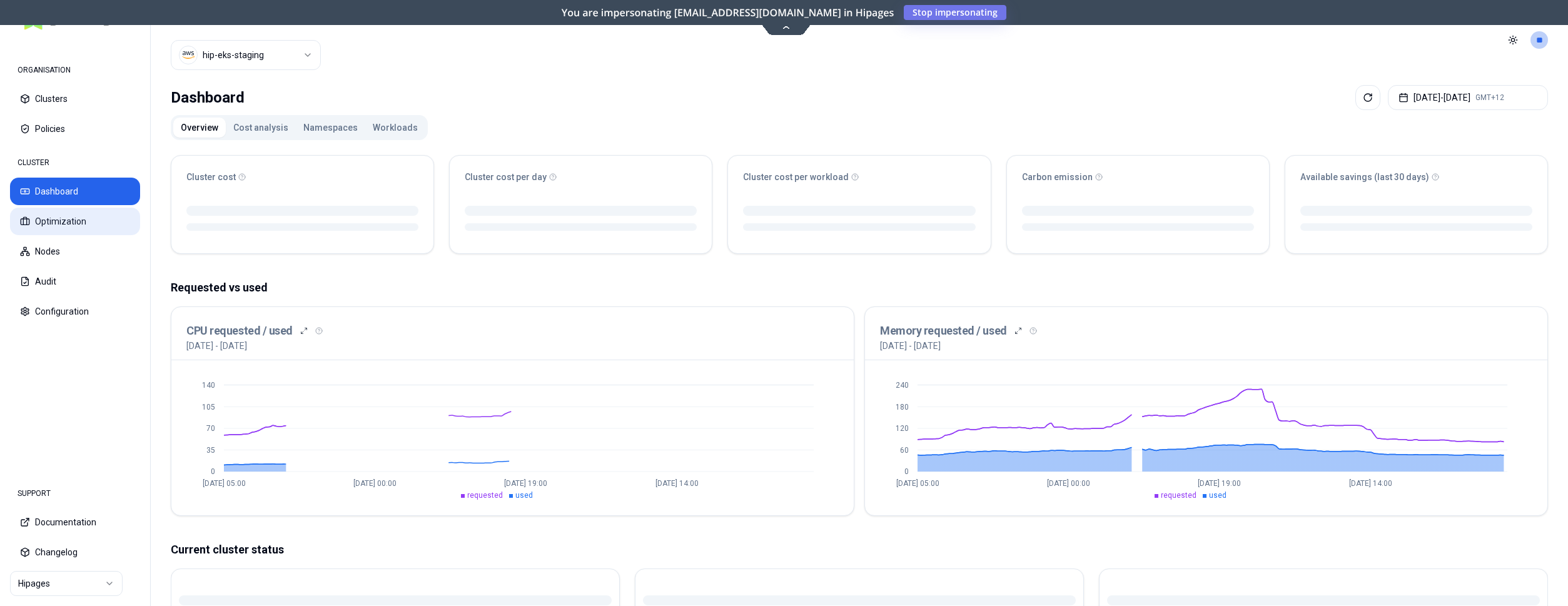
click at [77, 223] on button "Optimization" at bounding box center [75, 221] width 130 height 27
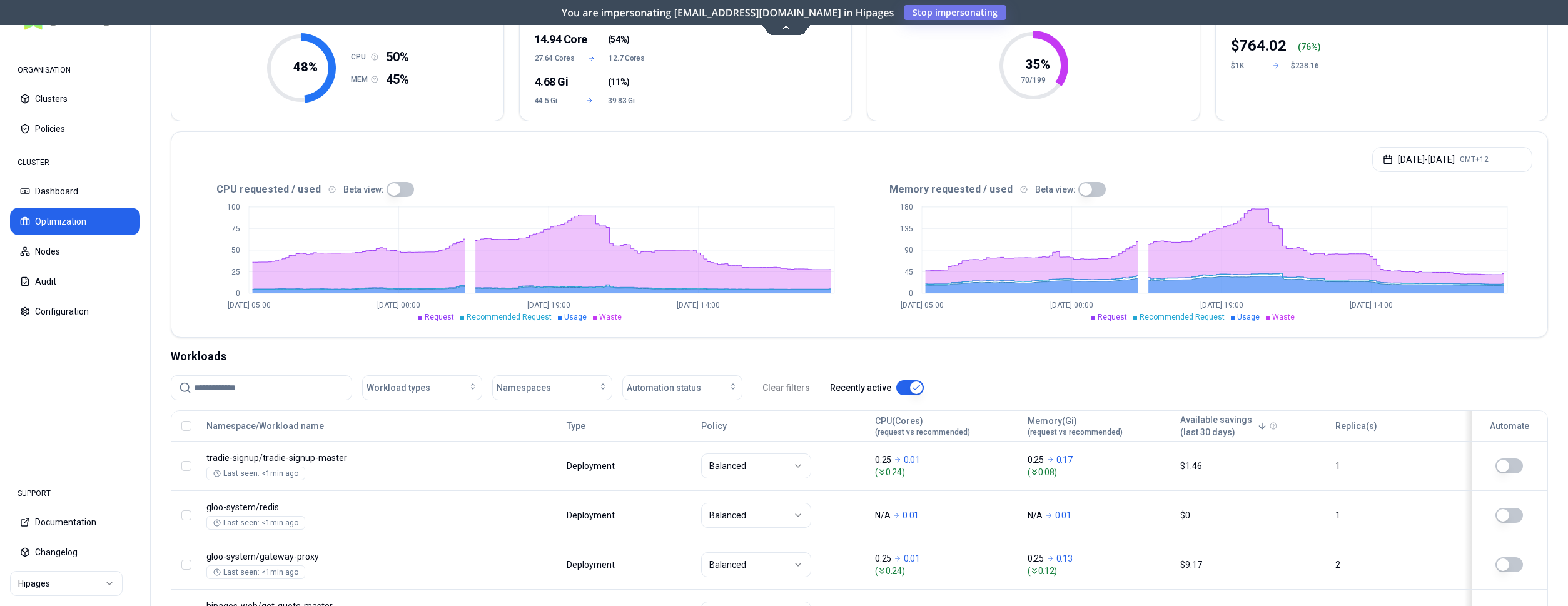
scroll to position [191, 0]
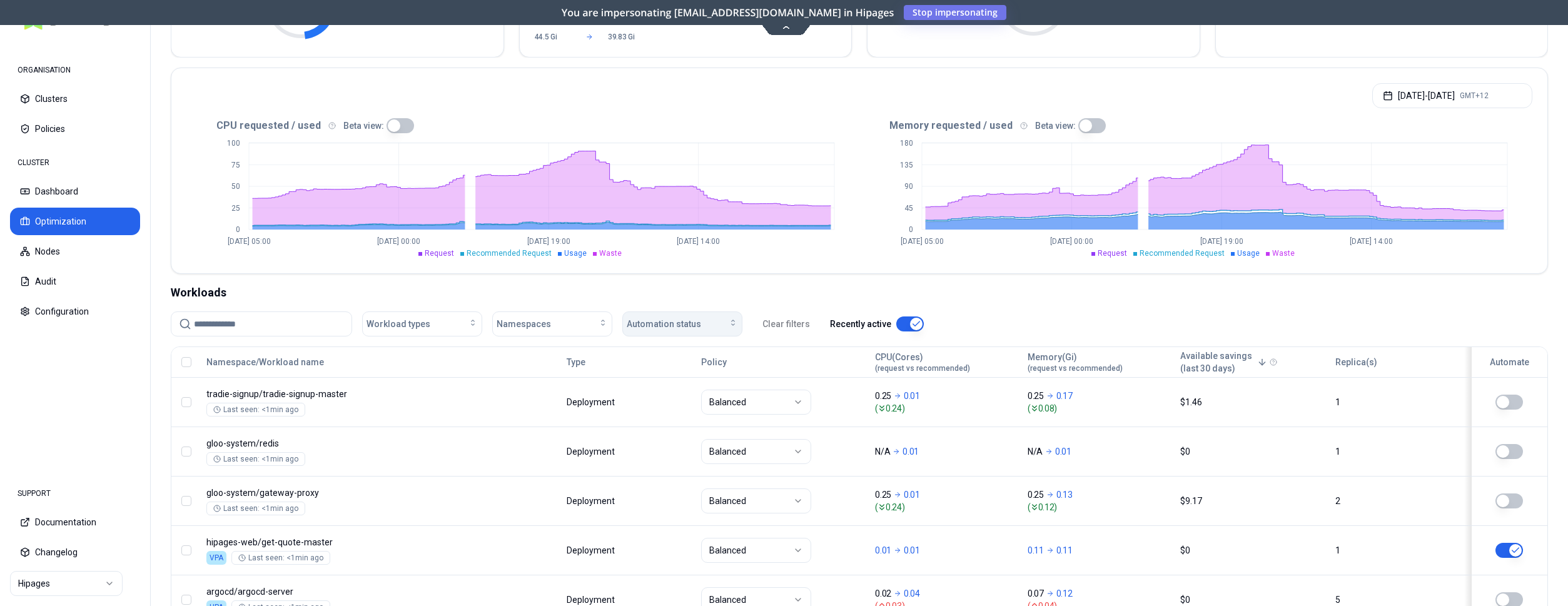
click at [724, 321] on div "Automation status" at bounding box center [683, 324] width 112 height 12
click at [683, 349] on div "on" at bounding box center [685, 352] width 119 height 20
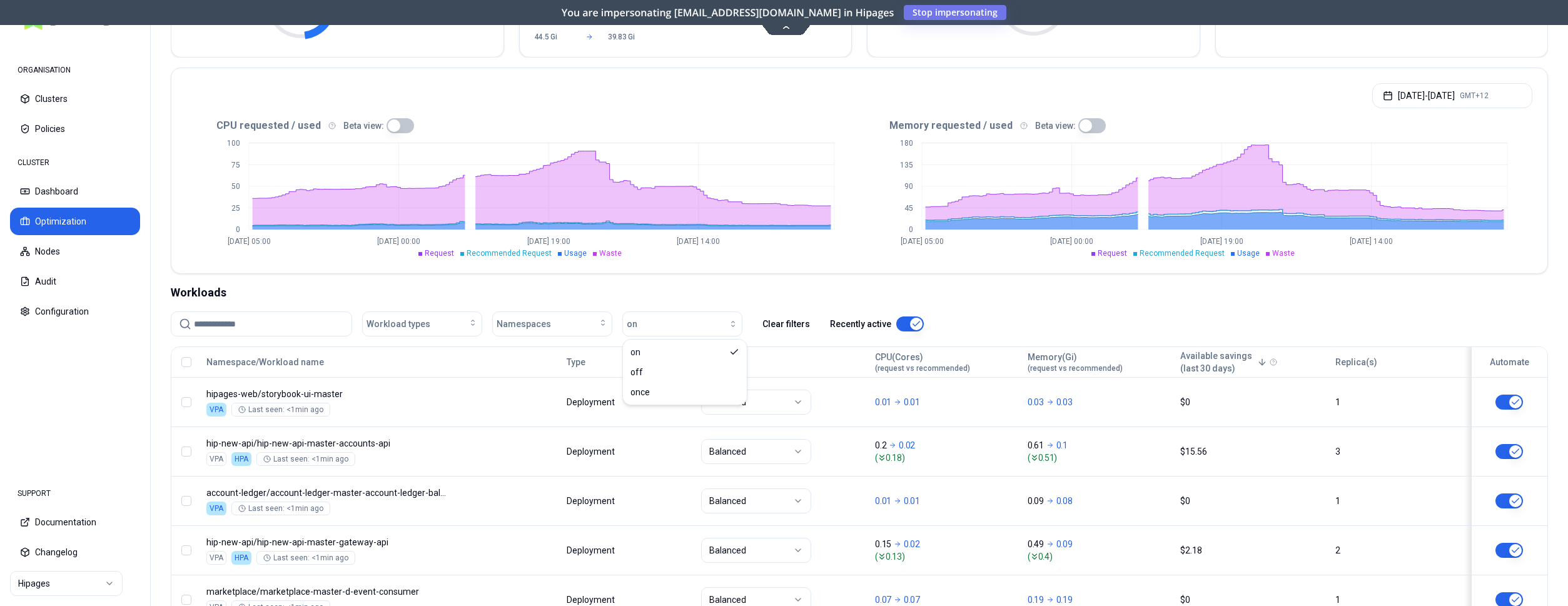
click at [297, 287] on div "Workloads" at bounding box center [859, 293] width 1377 height 18
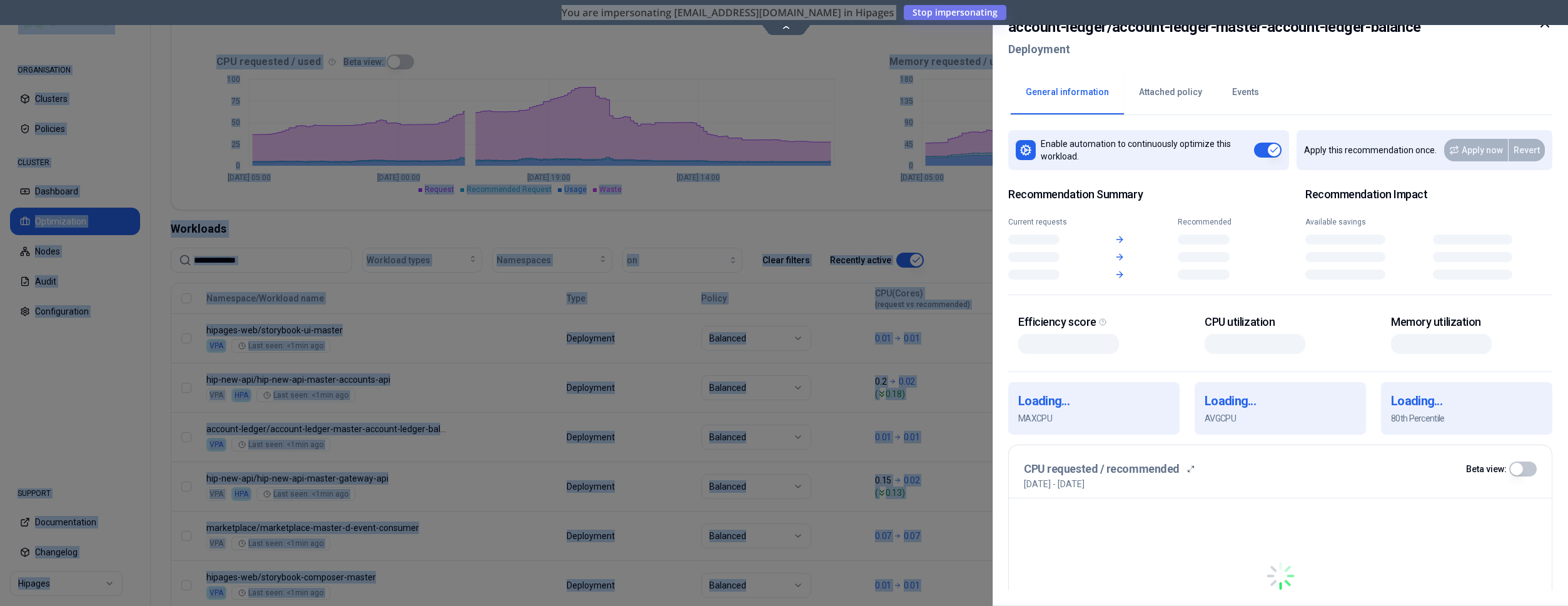
scroll to position [255, 0]
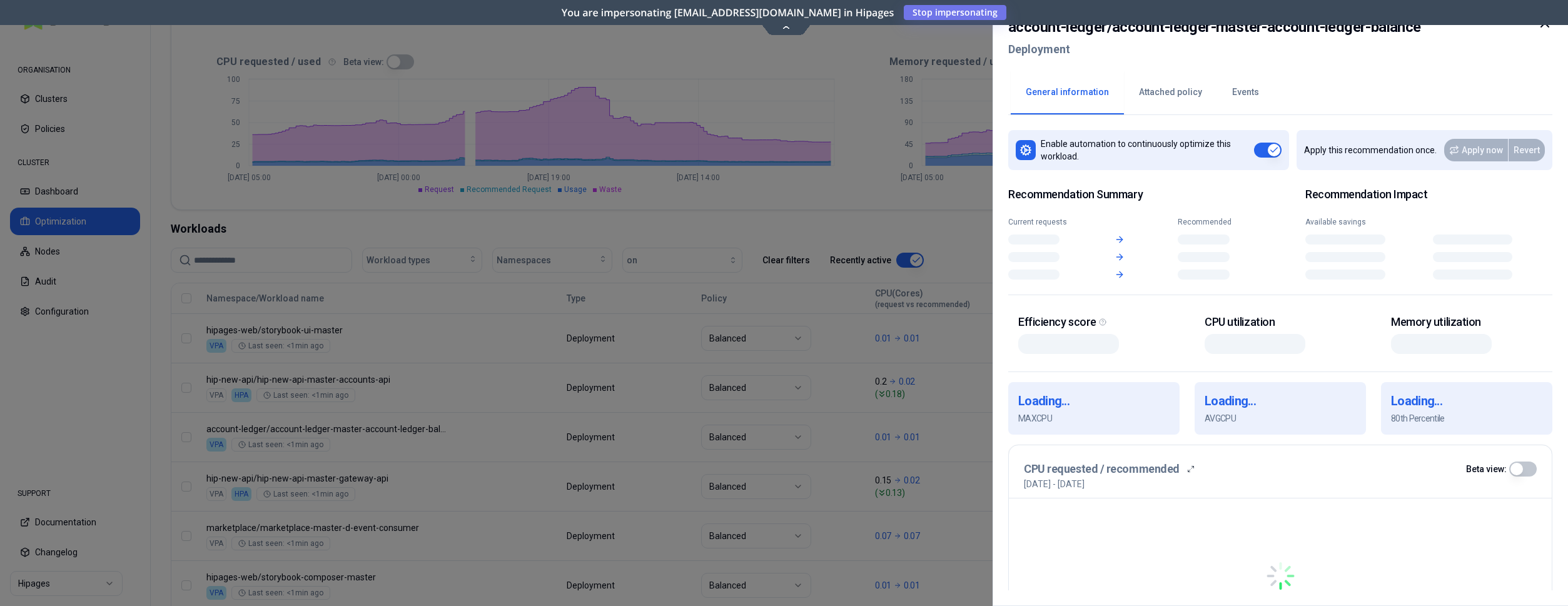
drag, startPoint x: 206, startPoint y: 428, endPoint x: 245, endPoint y: 427, distance: 39.0
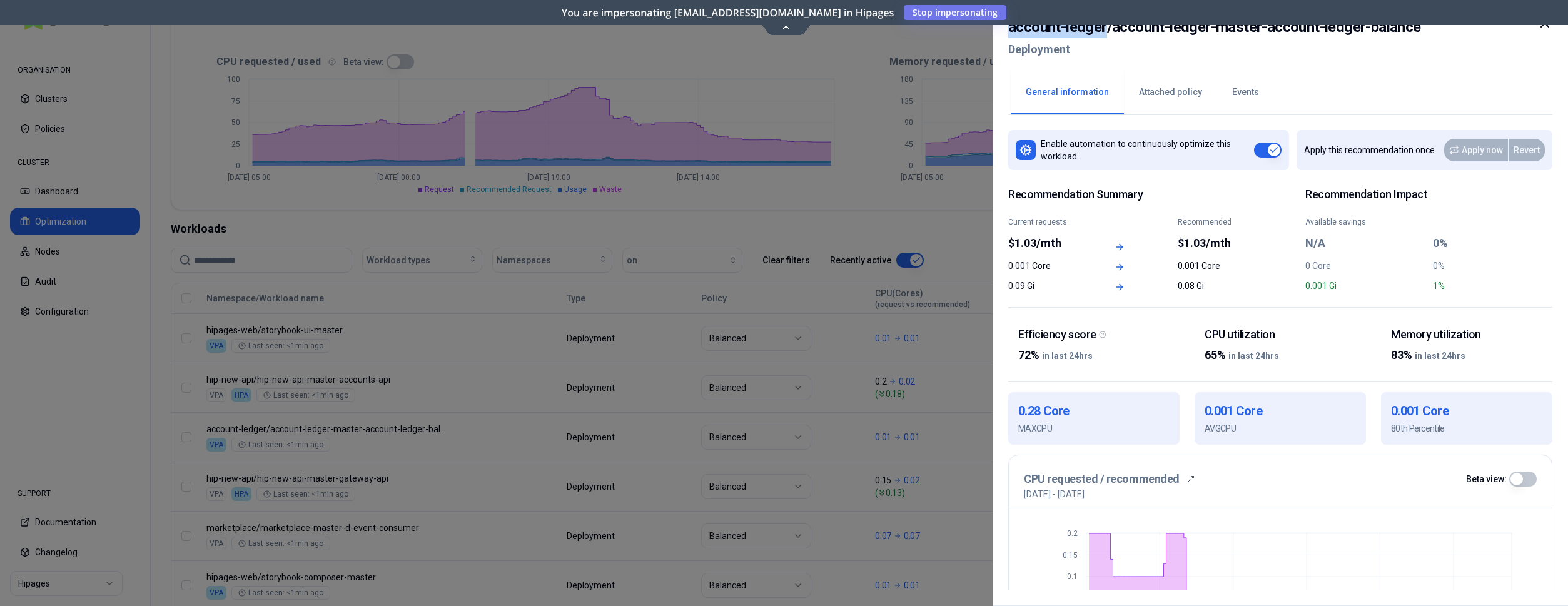
drag, startPoint x: 1107, startPoint y: 30, endPoint x: 1008, endPoint y: 26, distance: 99.1
click at [1008, 26] on div "account-ledger / account-ledger-master-account-ledger-balance Deployment Genera…" at bounding box center [1280, 303] width 576 height 606
copy h2 "account-ledger"
click at [551, 309] on div at bounding box center [784, 303] width 1568 height 606
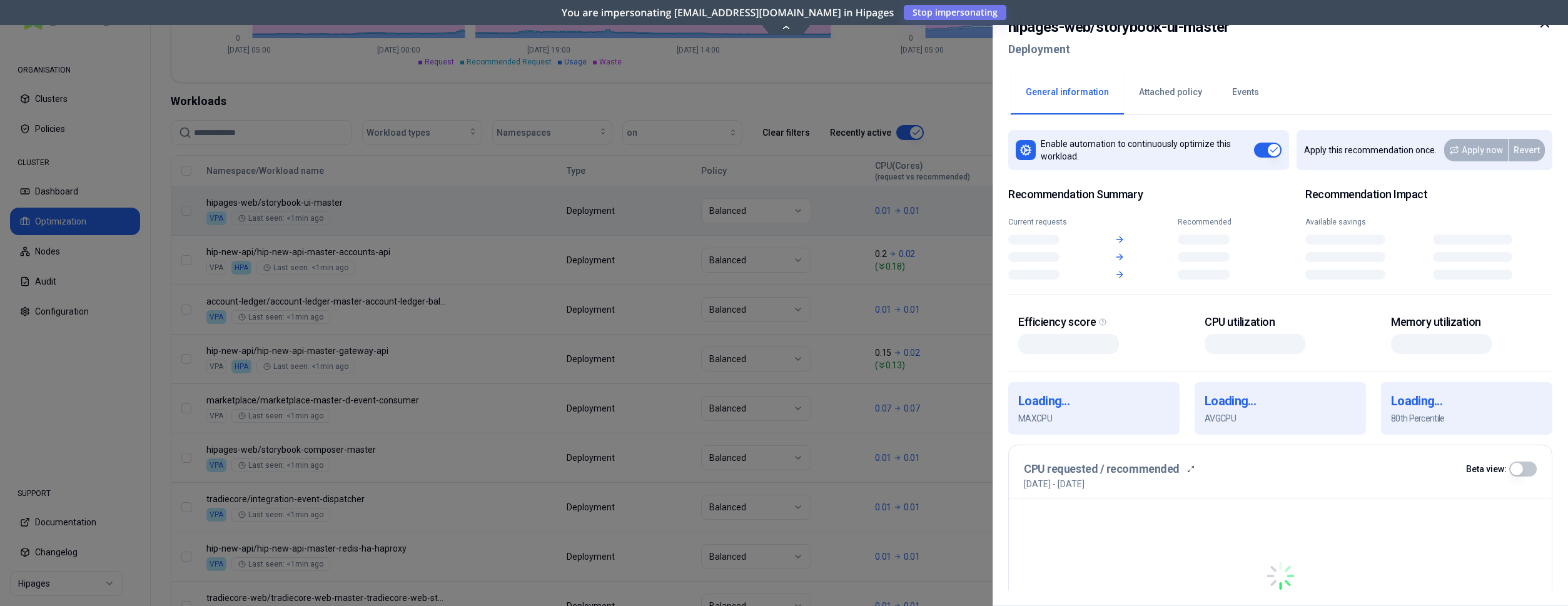
scroll to position [383, 0]
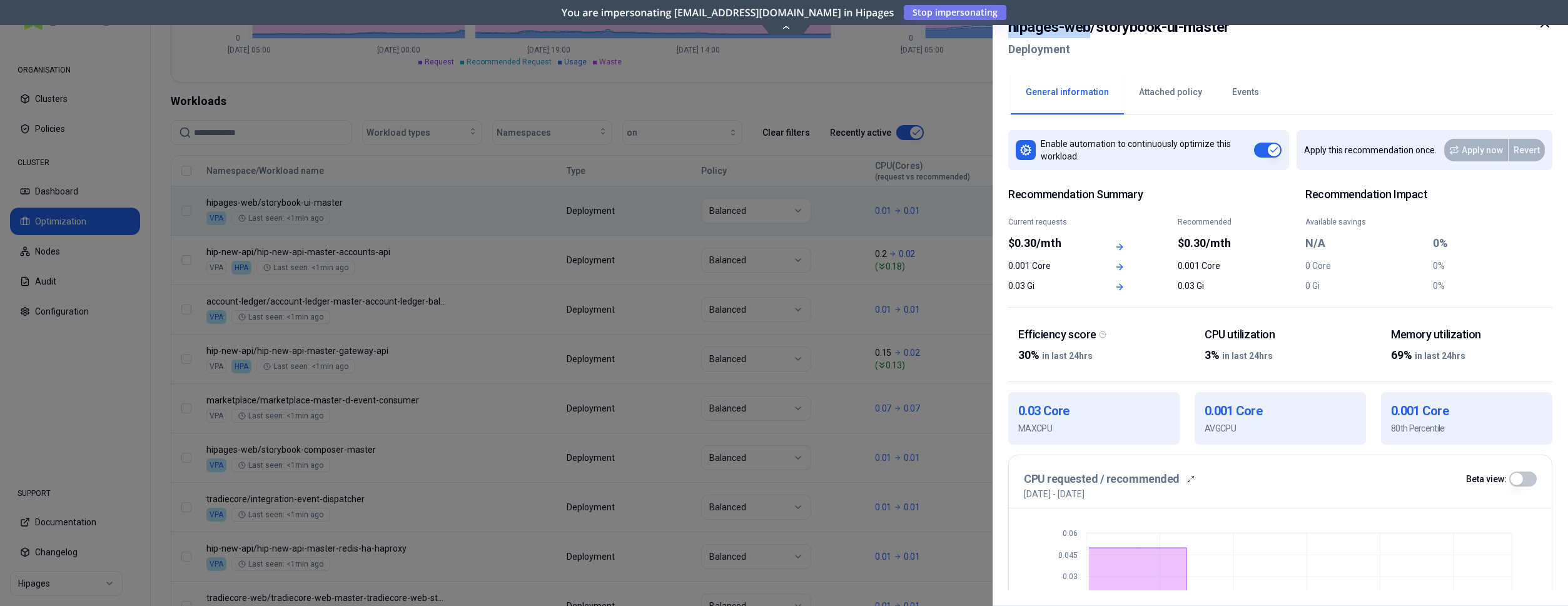
drag, startPoint x: 1090, startPoint y: 26, endPoint x: 1011, endPoint y: 27, distance: 79.0
click at [1011, 27] on h2 "hipages-web / storybook-ui-master" at bounding box center [1119, 27] width 221 height 23
copy h2 "hipages-web"
click at [419, 274] on div at bounding box center [784, 303] width 1568 height 606
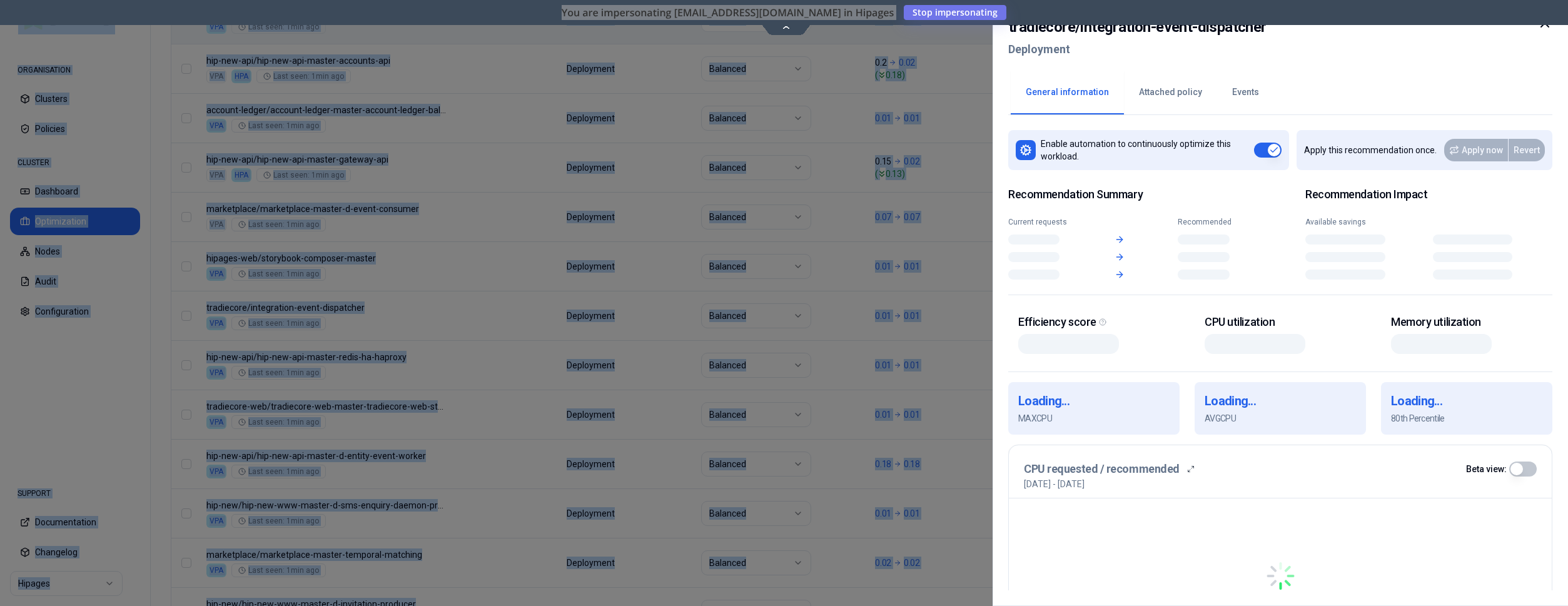
scroll to position [574, 0]
drag, startPoint x: 204, startPoint y: 304, endPoint x: 240, endPoint y: 307, distance: 36.1
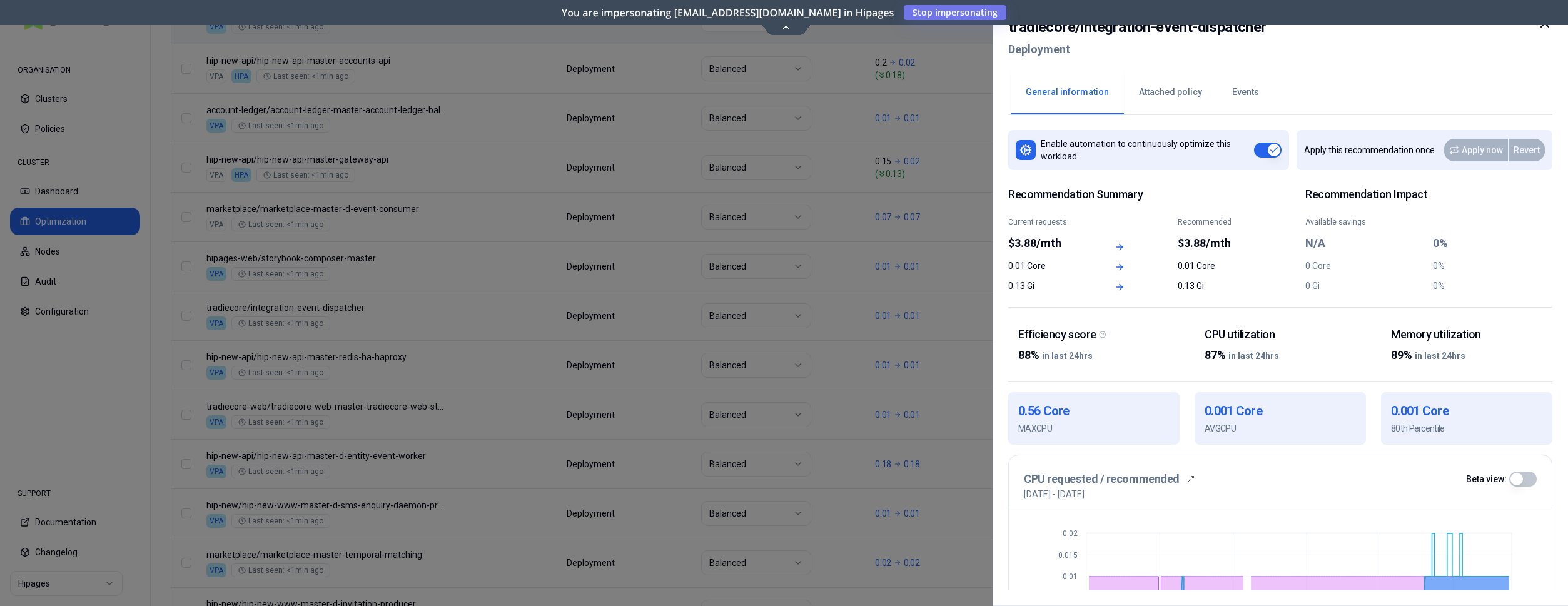
click at [1055, 30] on h2 "tradiecore / integration-event-dispatcher" at bounding box center [1138, 27] width 258 height 23
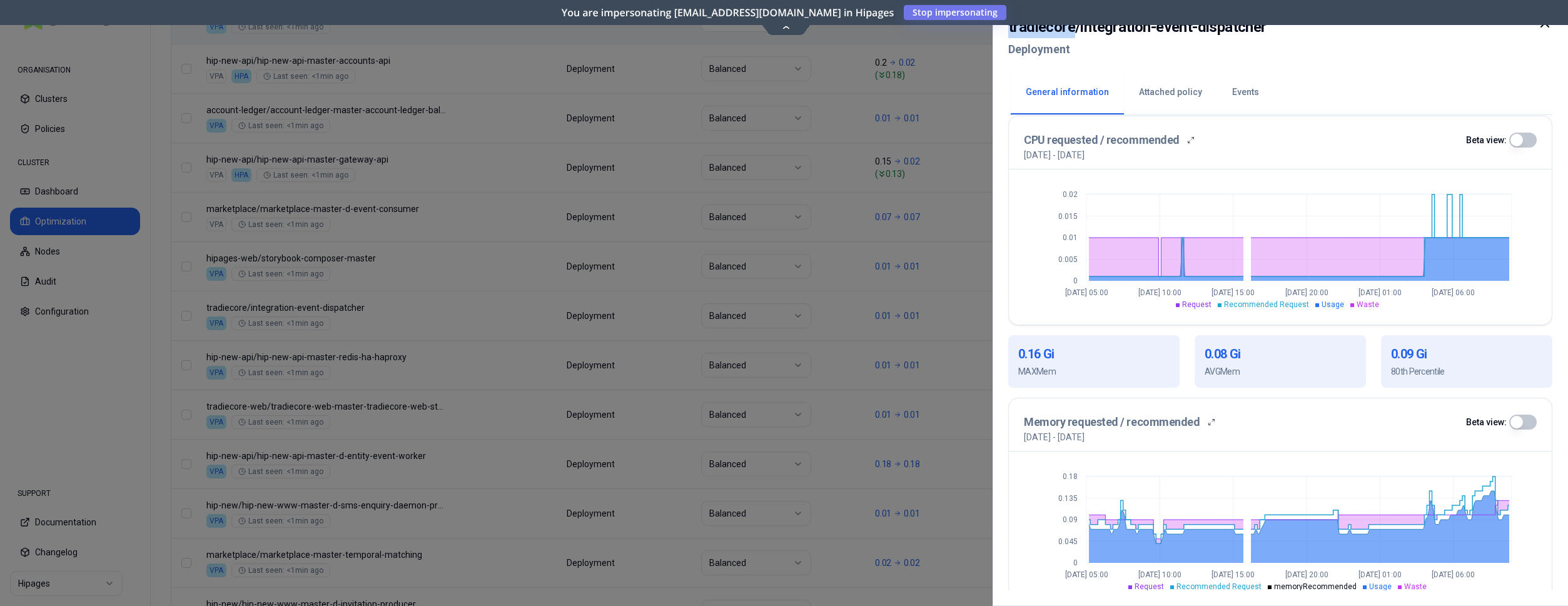
scroll to position [356, 0]
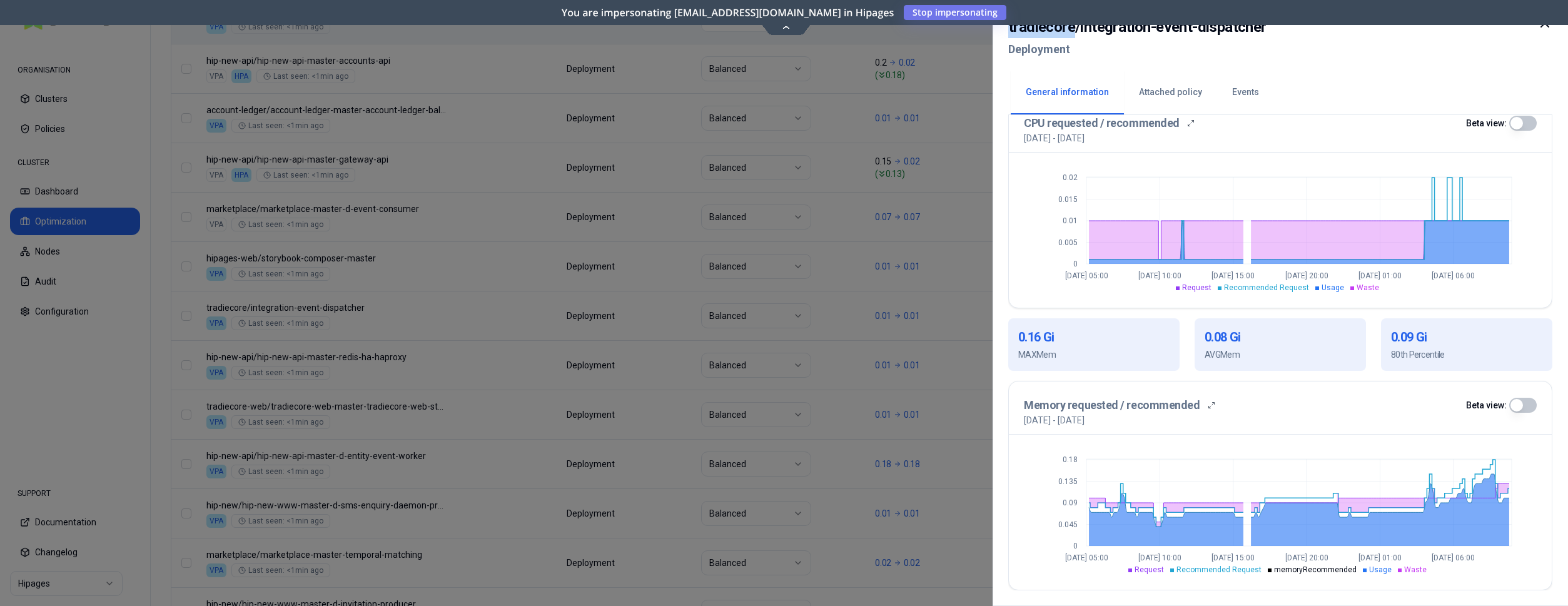
click at [840, 287] on div at bounding box center [784, 303] width 1568 height 606
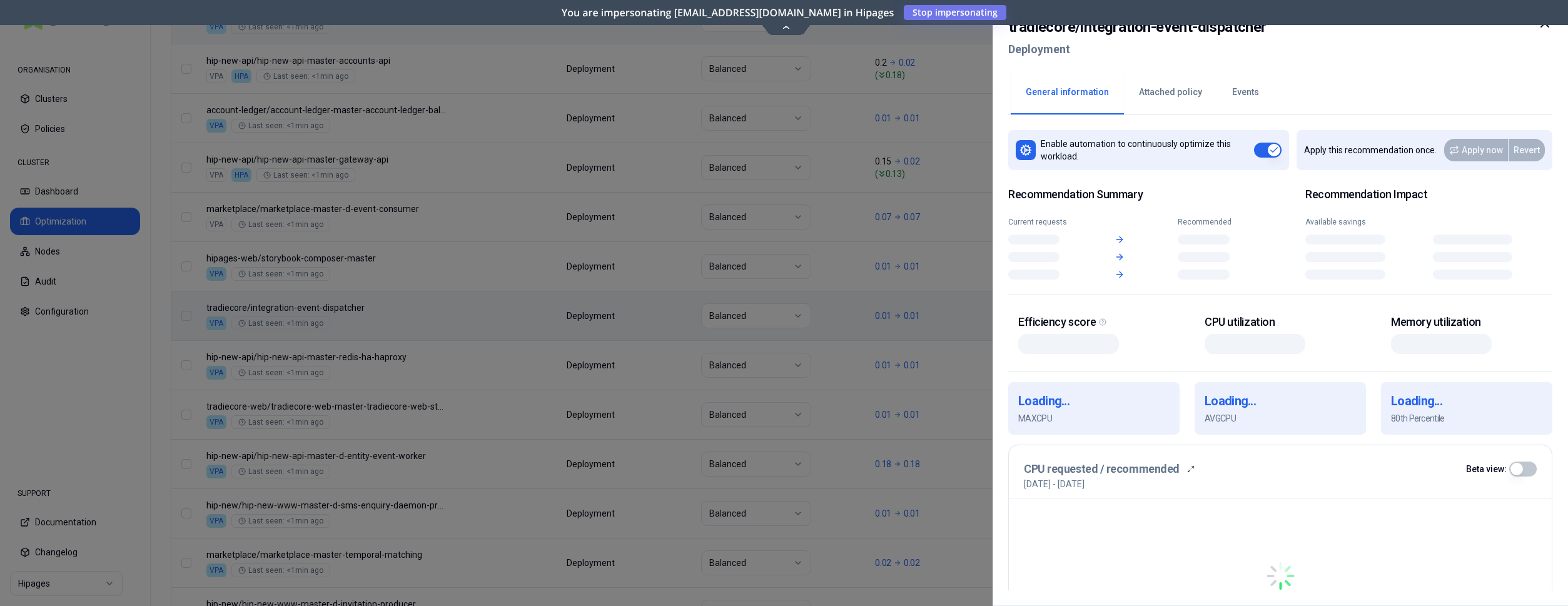
scroll to position [574, 0]
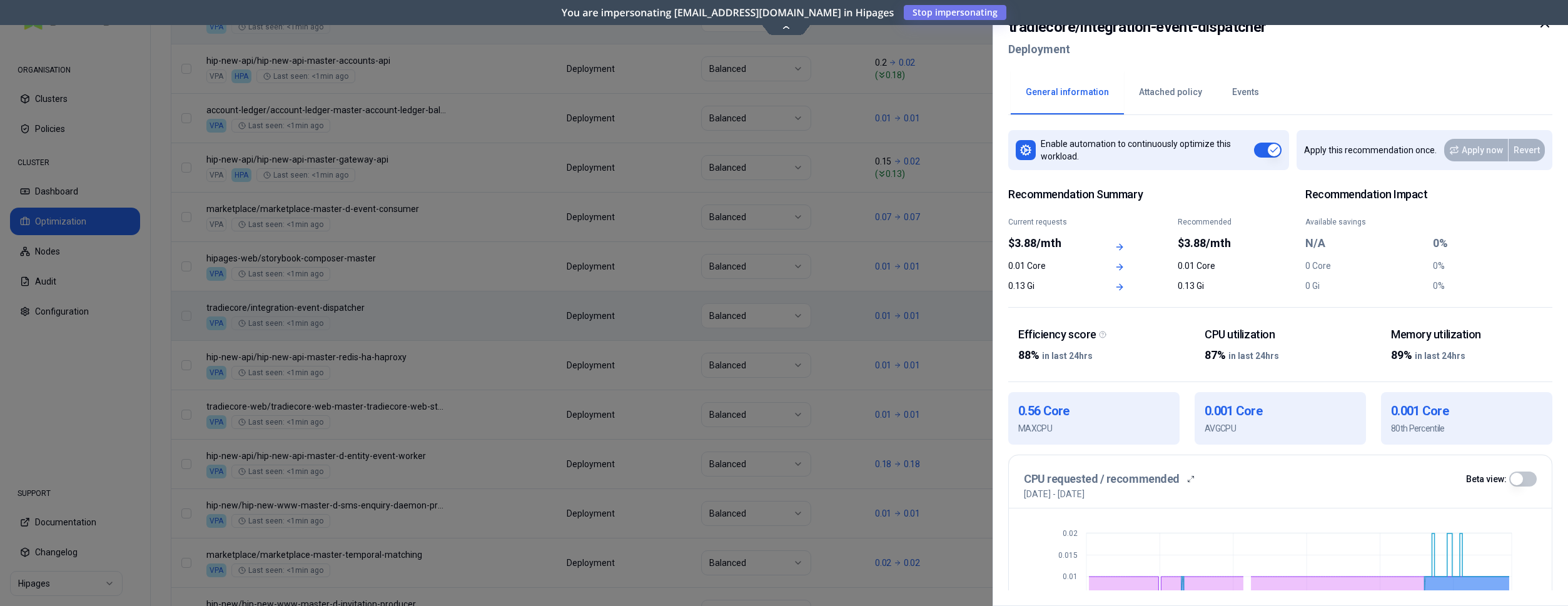
click at [1040, 27] on h2 "tradiecore / integration-event-dispatcher" at bounding box center [1138, 27] width 258 height 23
copy h2 "tradiecore"
click at [468, 384] on div at bounding box center [784, 303] width 1568 height 606
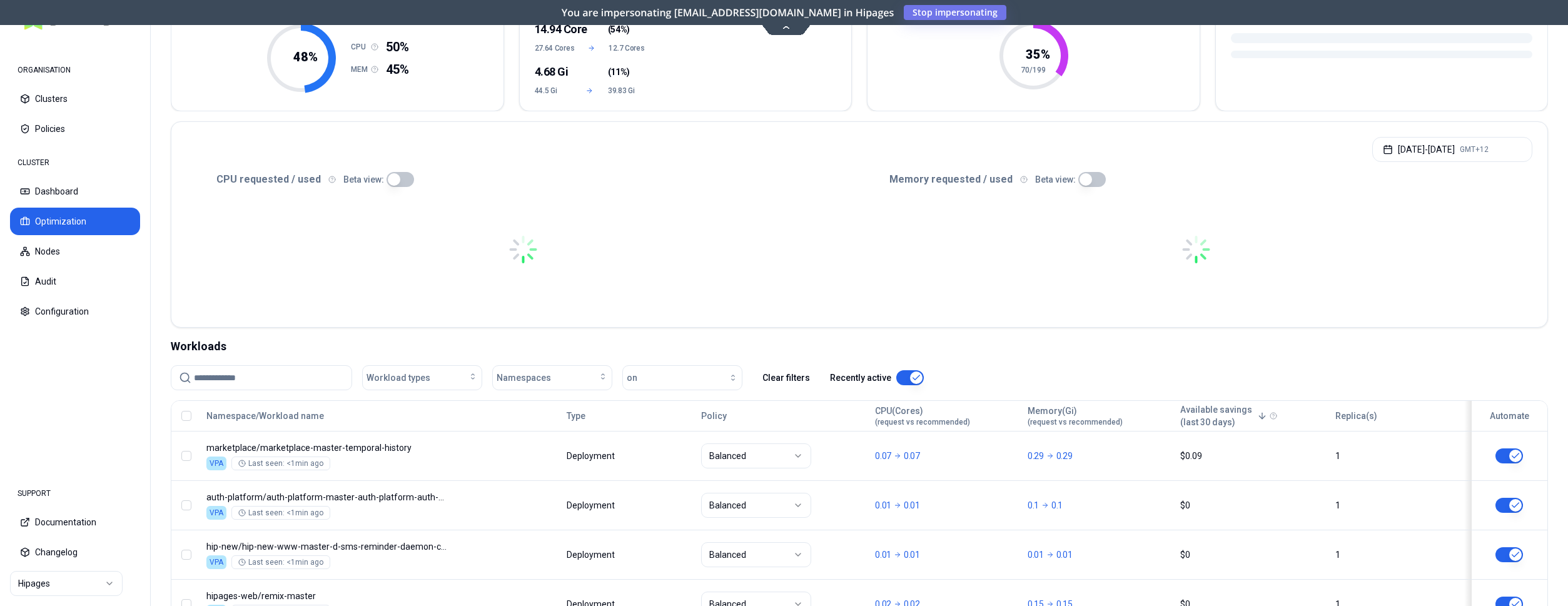
scroll to position [137, 0]
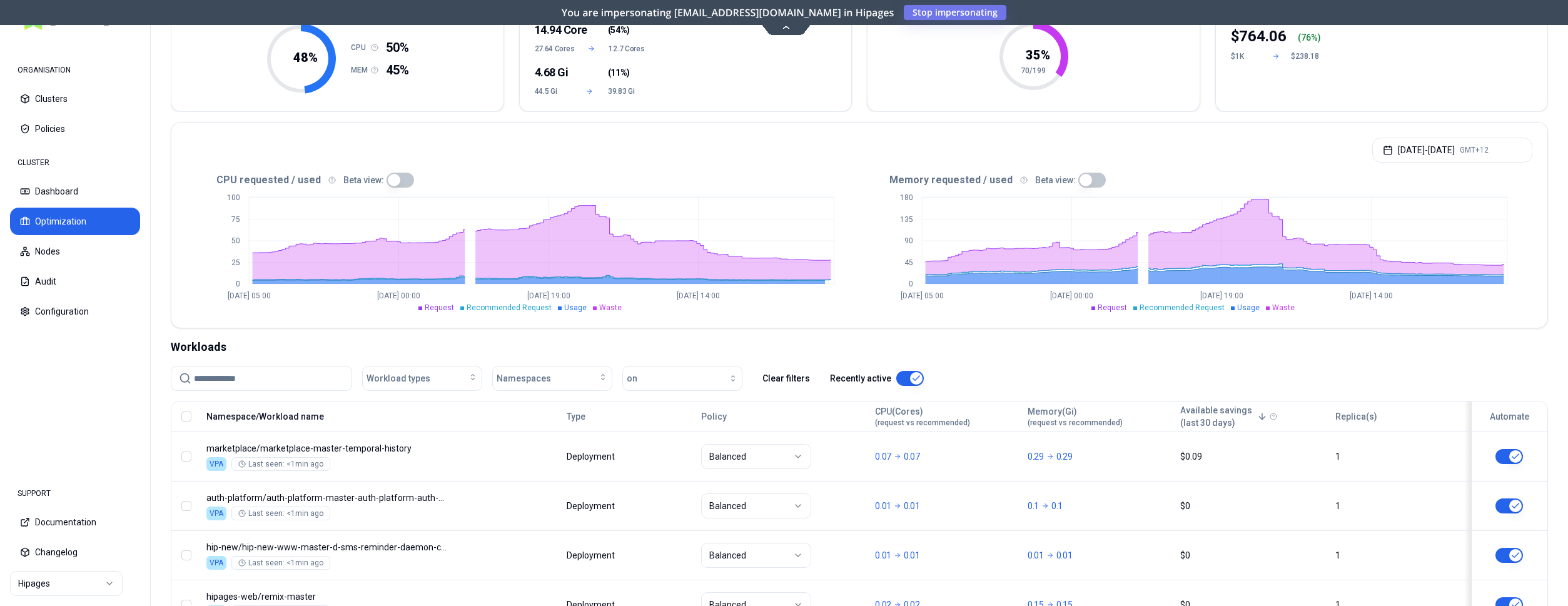
click at [301, 417] on button "Namespace/Workload name" at bounding box center [265, 417] width 117 height 25
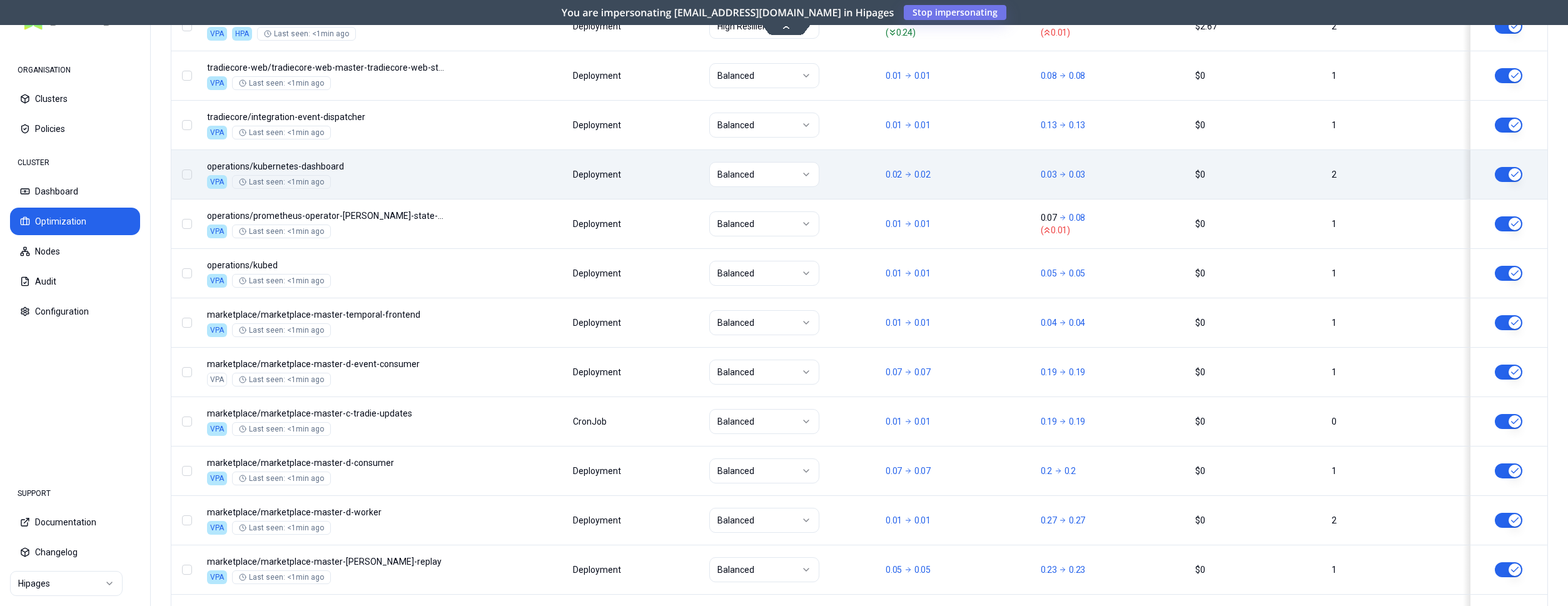
scroll to position [583, 0]
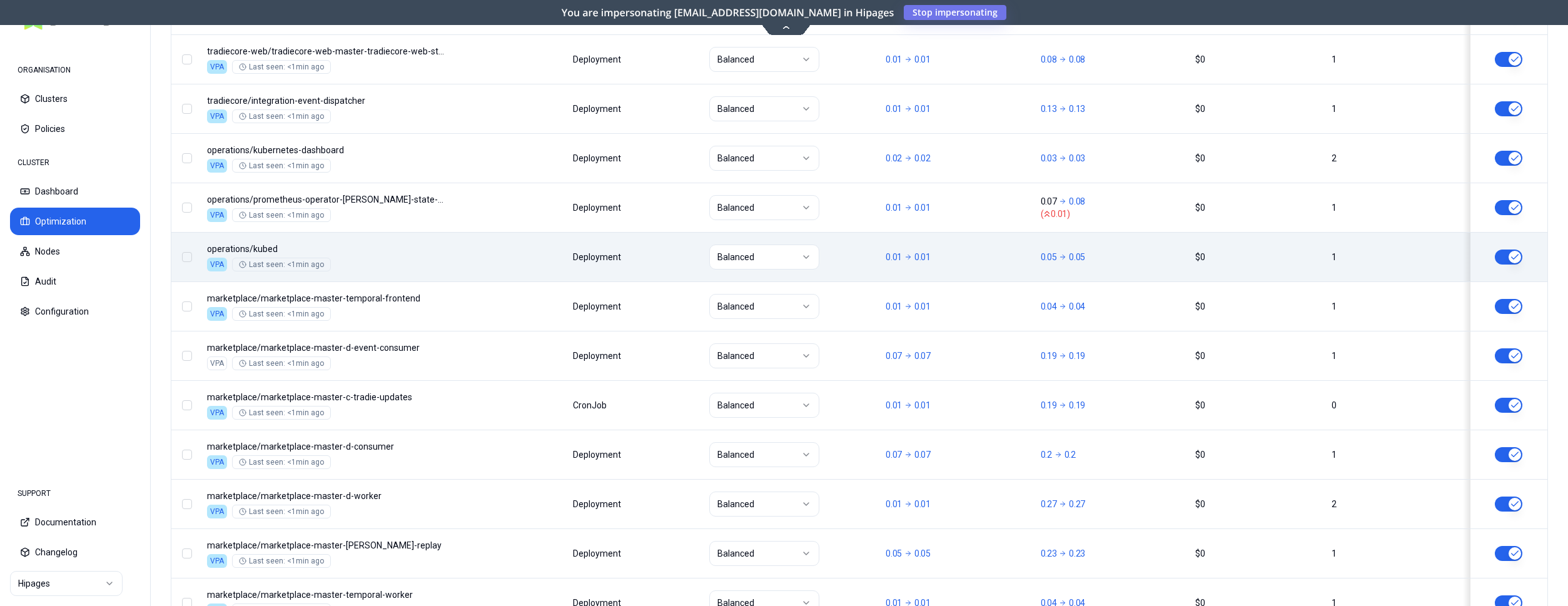
click at [189, 258] on button "button" at bounding box center [186, 256] width 10 height 10
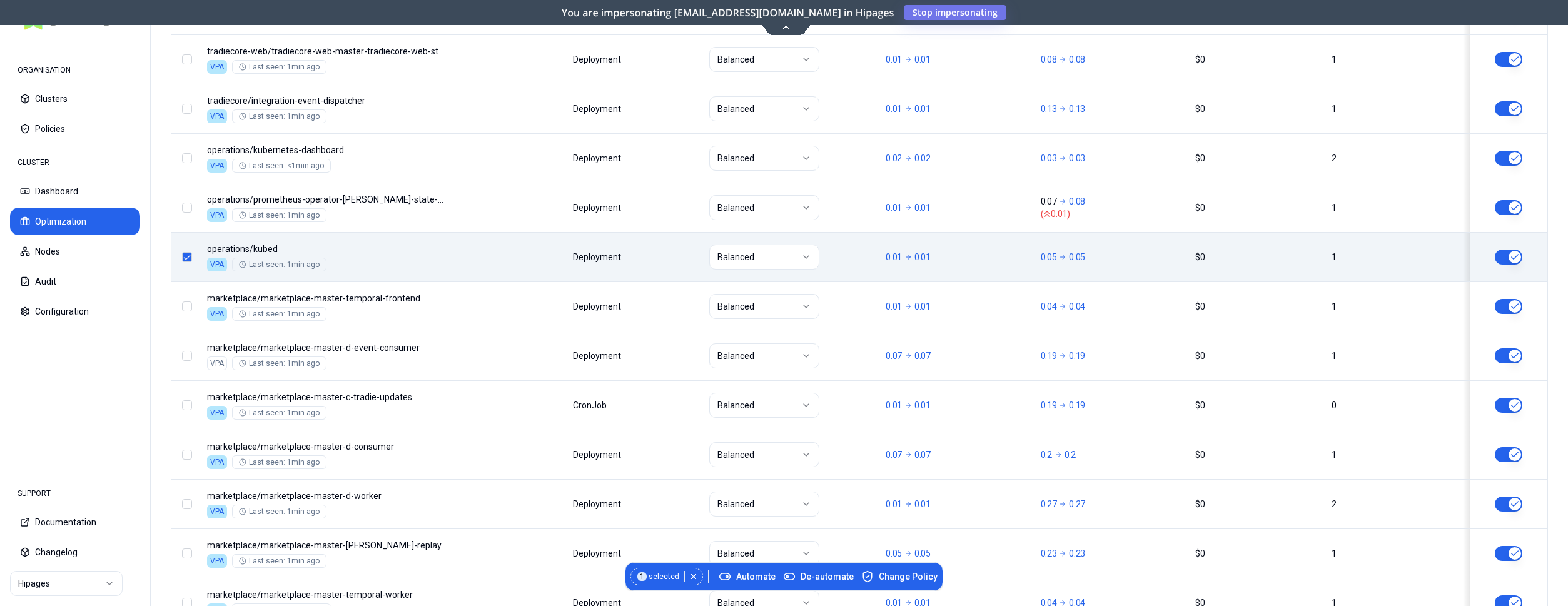
click at [189, 251] on td at bounding box center [186, 257] width 30 height 49
click at [191, 256] on button "button" at bounding box center [186, 256] width 10 height 10
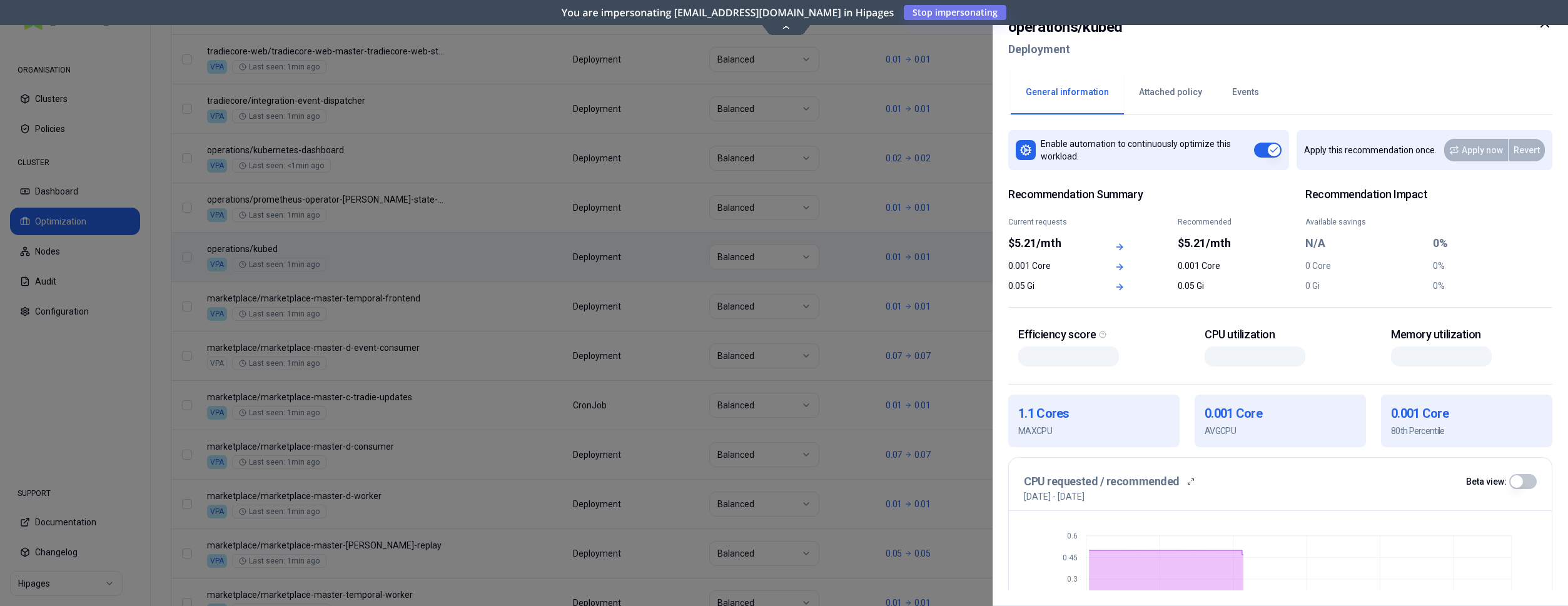
scroll to position [191, 0]
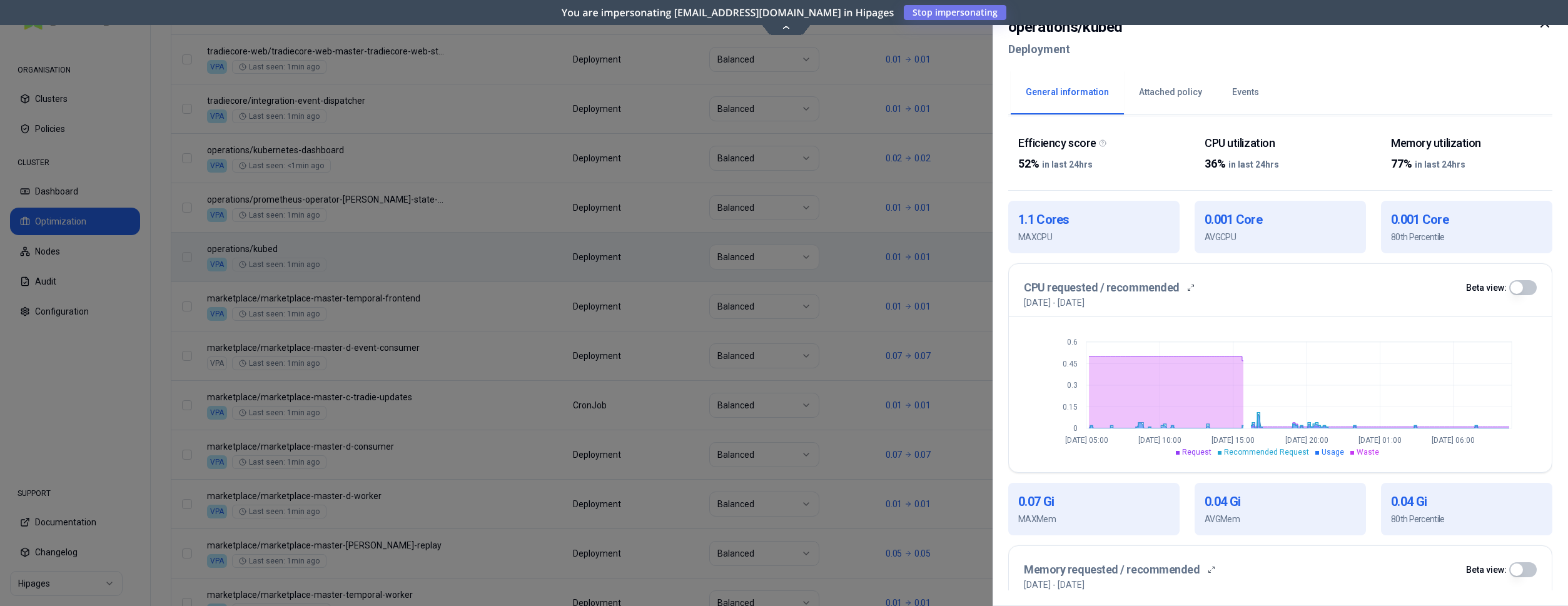
click at [548, 223] on div at bounding box center [784, 303] width 1568 height 606
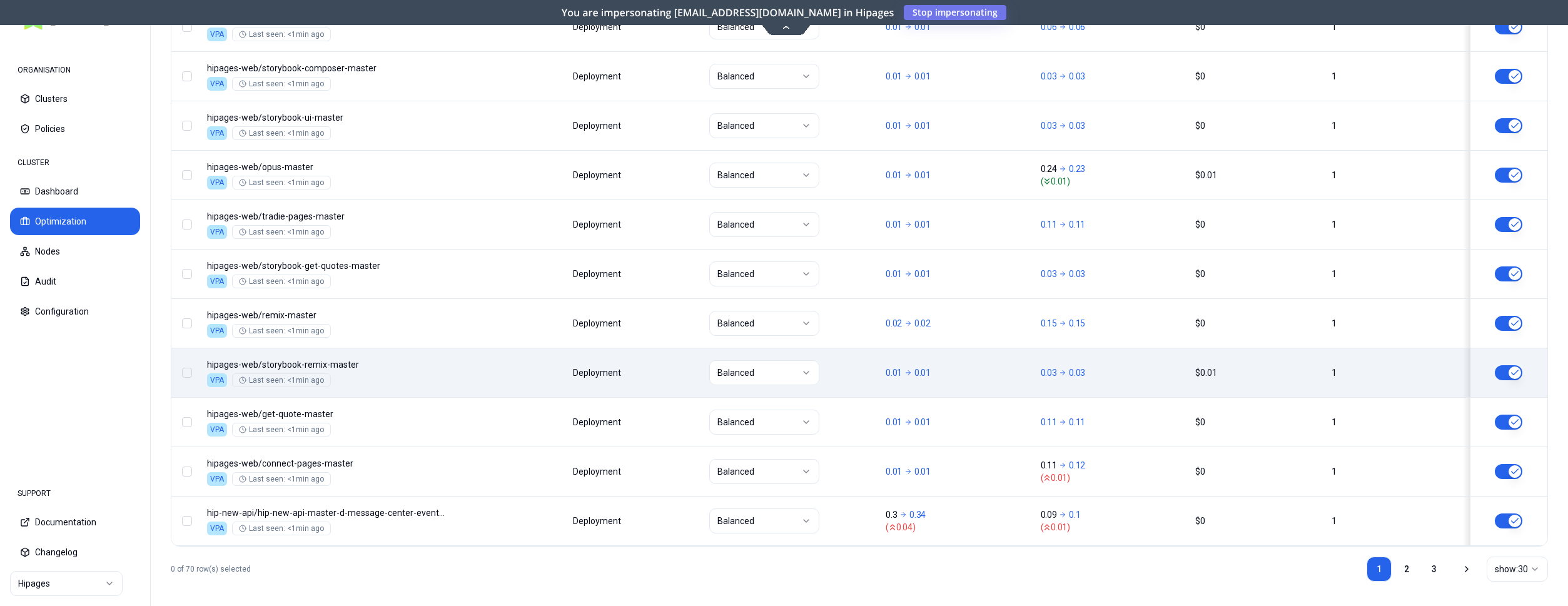
scroll to position [1511, 0]
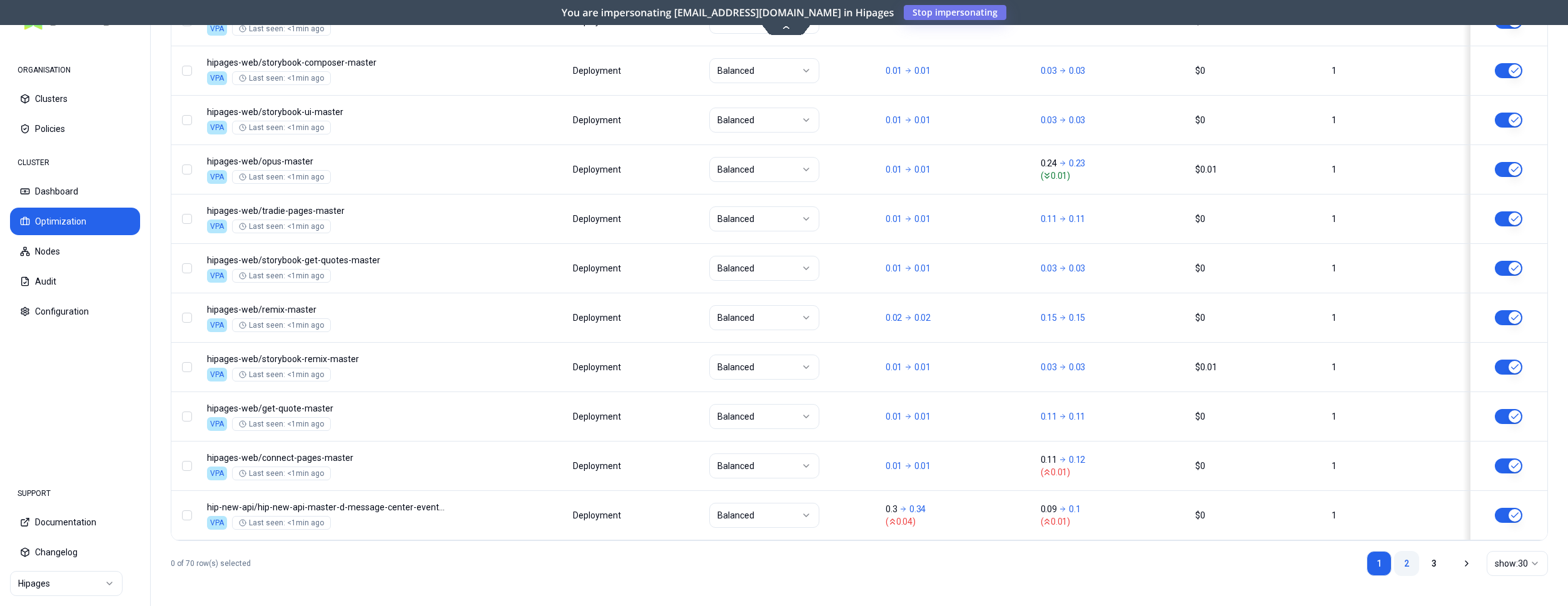
click at [1412, 561] on link "2" at bounding box center [1406, 563] width 25 height 25
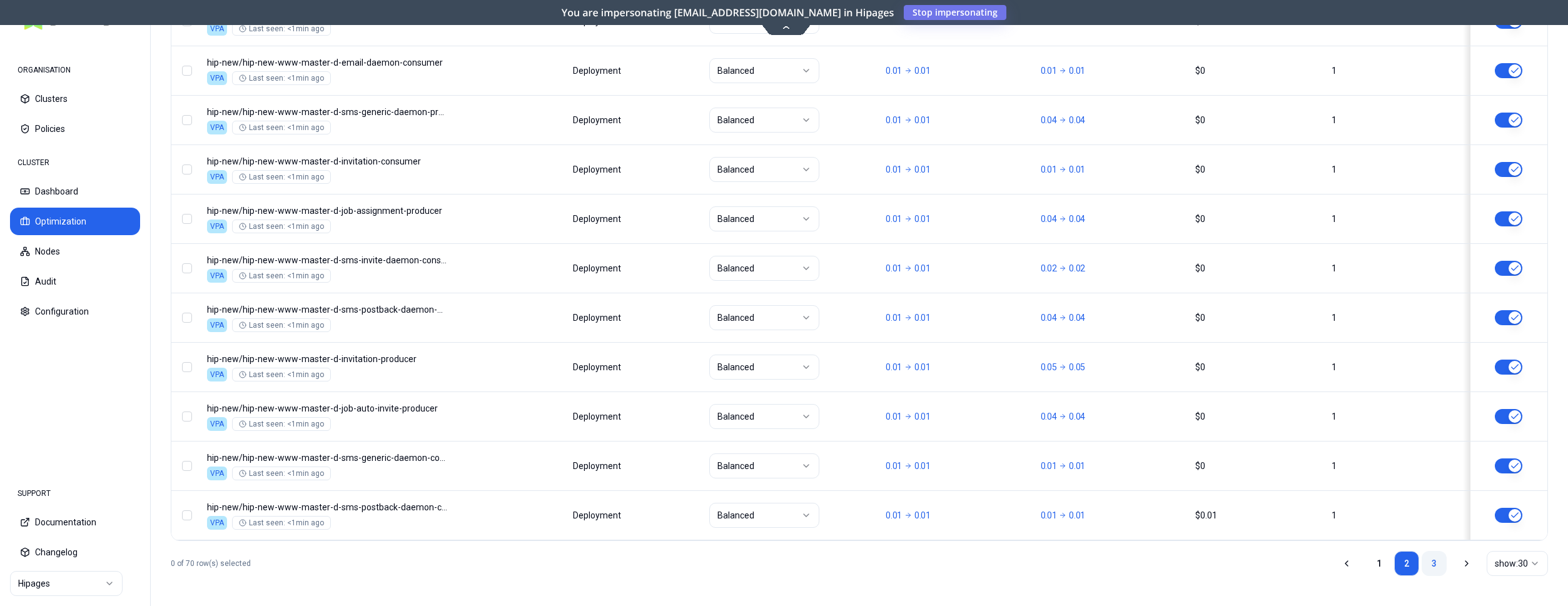
click at [1439, 562] on link "3" at bounding box center [1434, 563] width 25 height 25
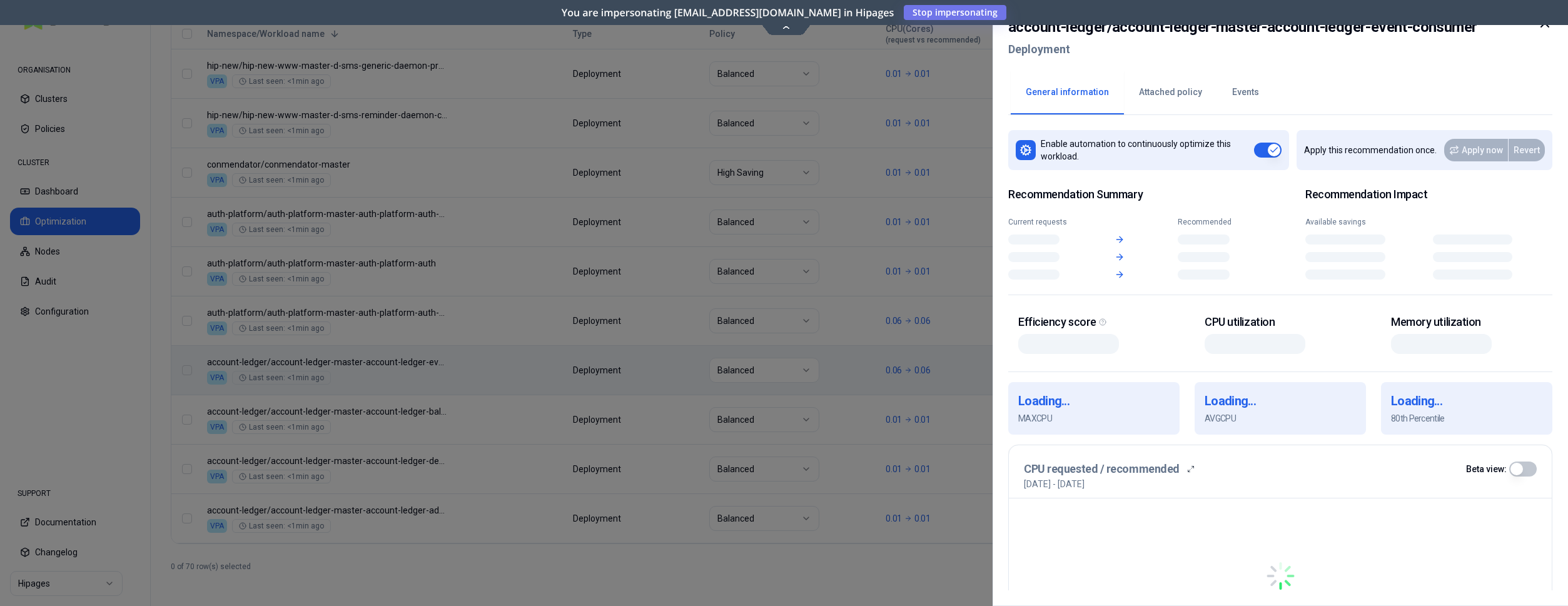
scroll to position [520, 0]
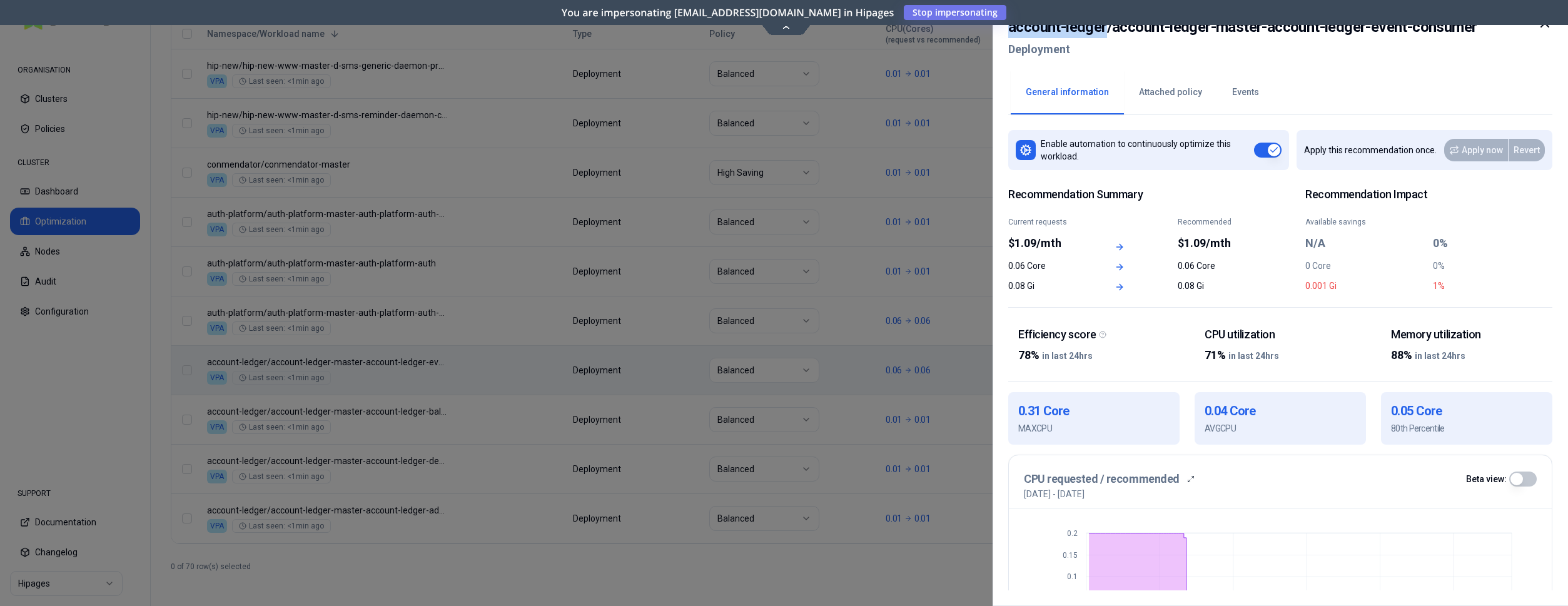
drag, startPoint x: 1105, startPoint y: 32, endPoint x: 1009, endPoint y: 28, distance: 96.1
click at [1009, 28] on h2 "account-ledger / account-ledger-master-account-ledger-event-consumer" at bounding box center [1243, 27] width 469 height 23
copy h2 "account-ledger"
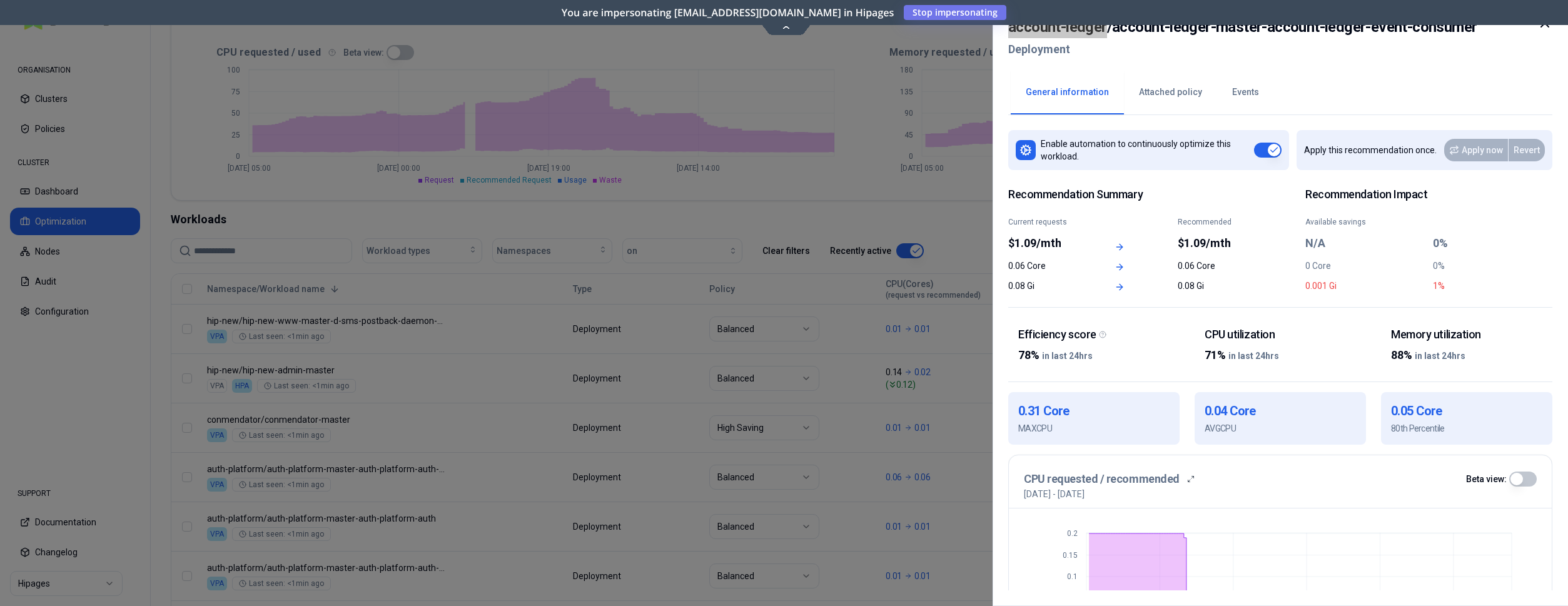
scroll to position [265, 0]
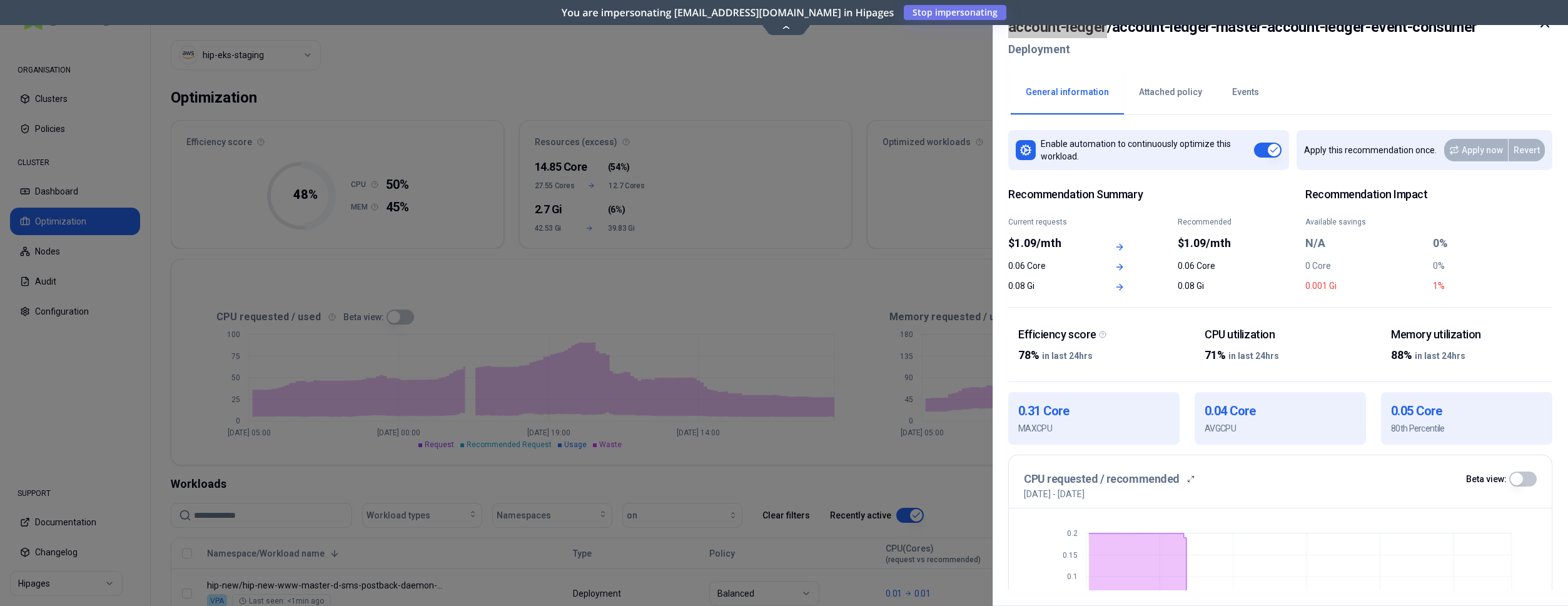
scroll to position [265, 0]
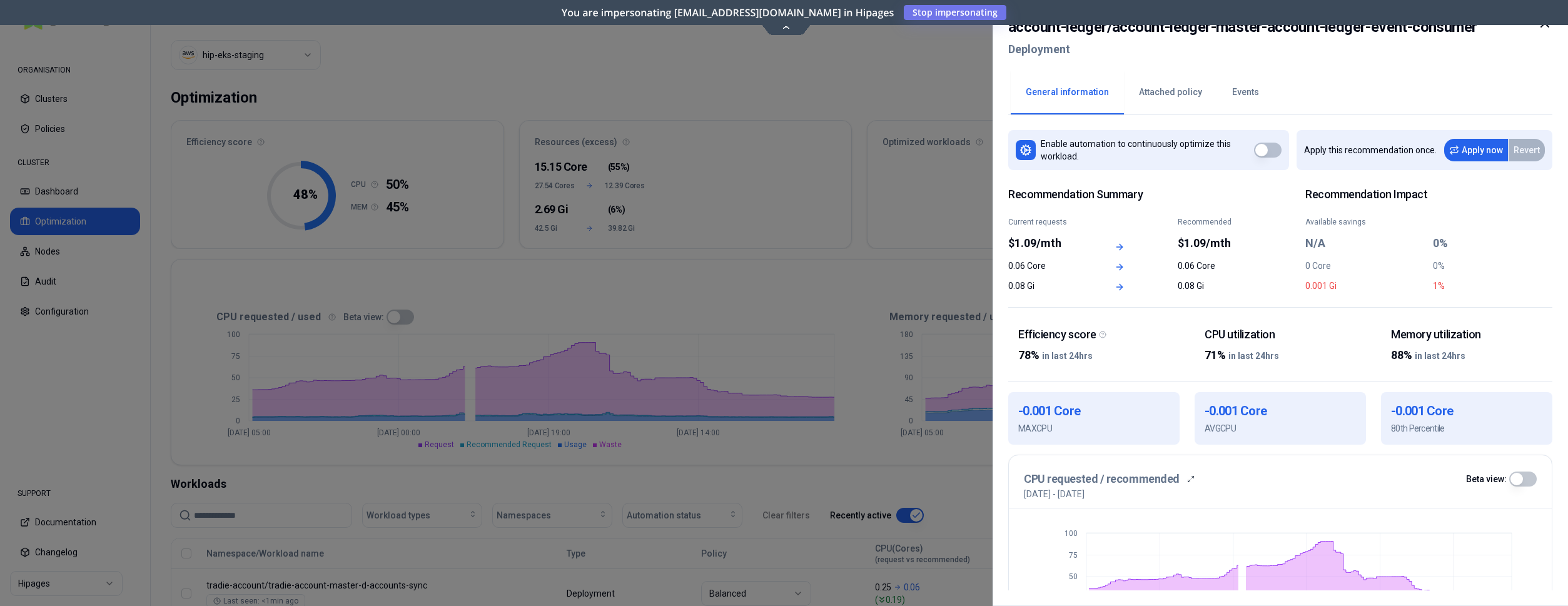
drag, startPoint x: 1545, startPoint y: 26, endPoint x: 1499, endPoint y: 91, distance: 79.6
click at [1501, 93] on div "account-ledger / account-ledger-master-account-ledger-event-consumer Deployment…" at bounding box center [1280, 303] width 576 height 606
click at [1546, 23] on icon at bounding box center [1545, 23] width 8 height 8
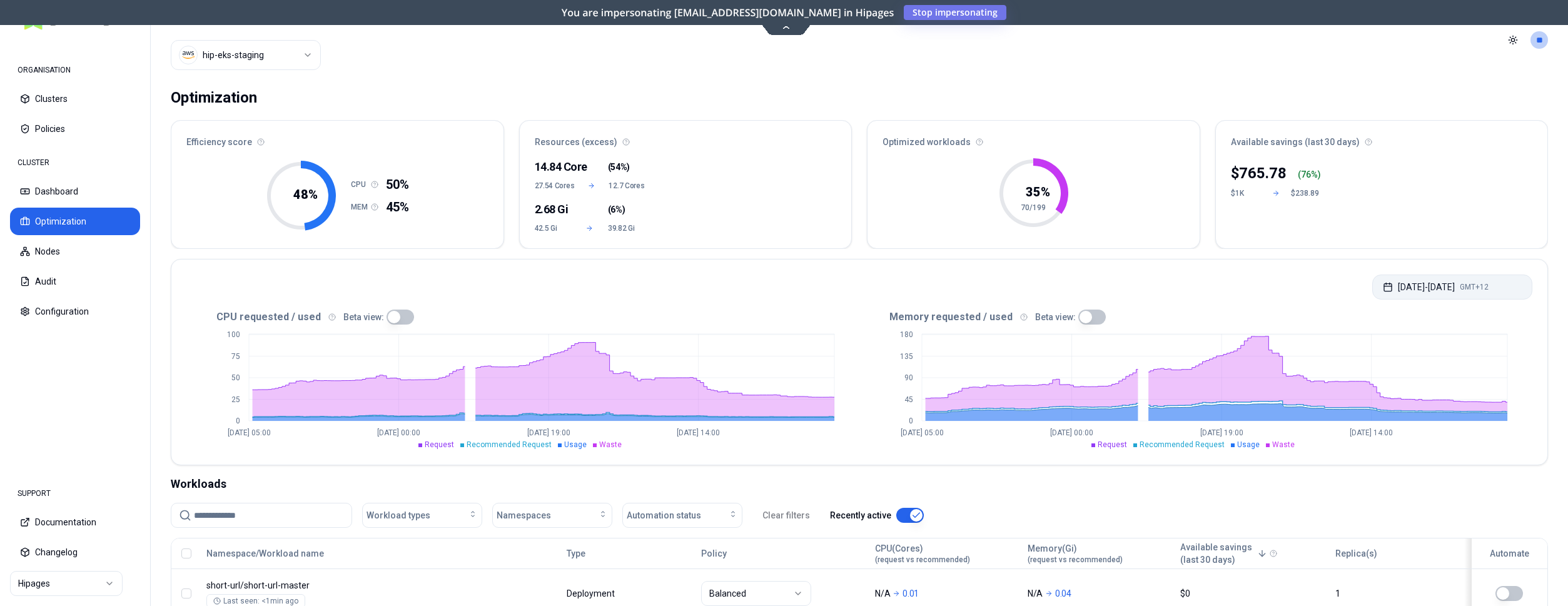
click at [1408, 287] on button "Aug 04, 2025 - Aug 11, 2025 GMT+12" at bounding box center [1452, 287] width 160 height 25
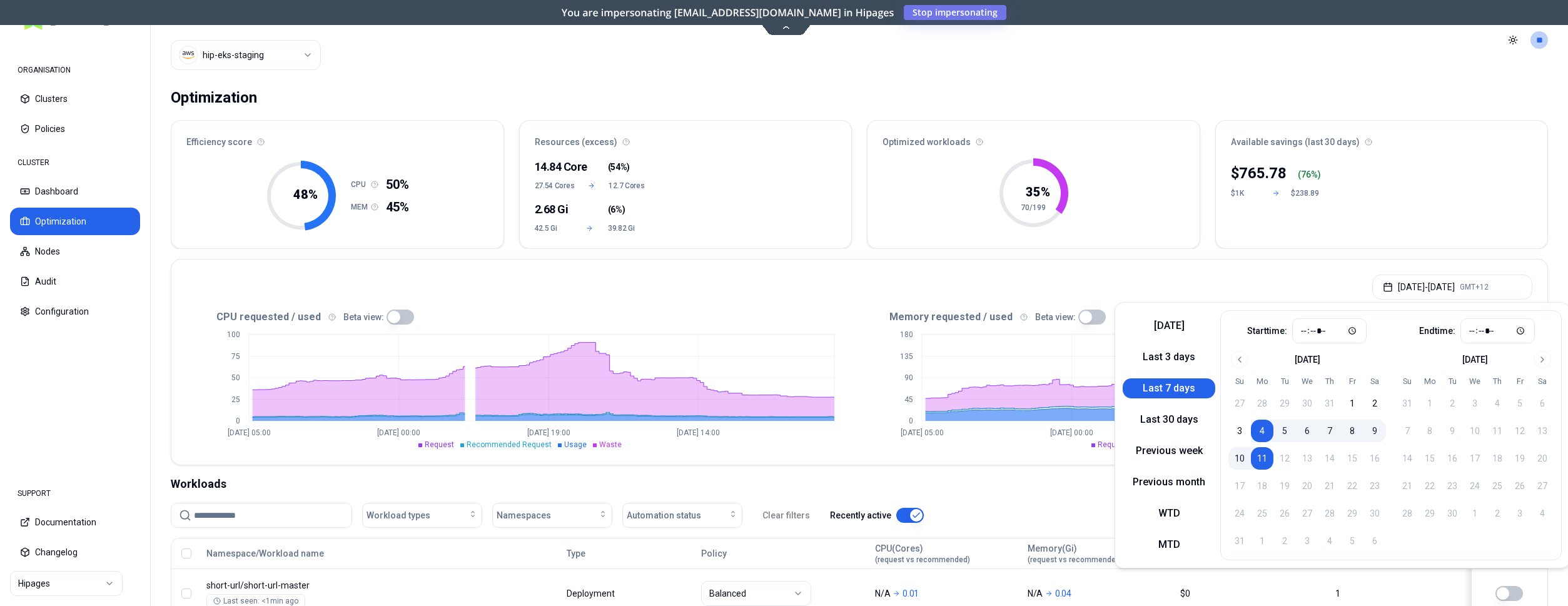
drag, startPoint x: 1160, startPoint y: 417, endPoint x: 1250, endPoint y: 273, distance: 169.8
click at [1162, 415] on button "Last 30 days" at bounding box center [1169, 419] width 93 height 20
type input "*****"
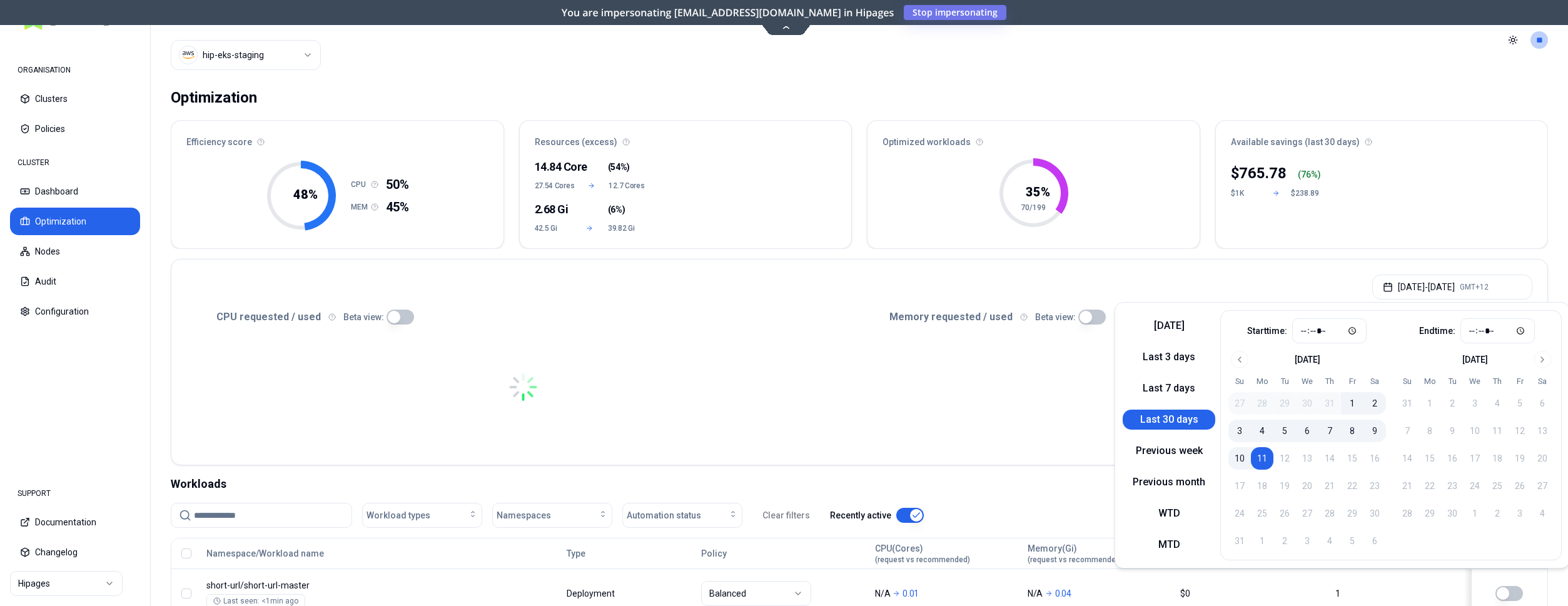
click at [1403, 95] on div "Optimization" at bounding box center [859, 97] width 1377 height 25
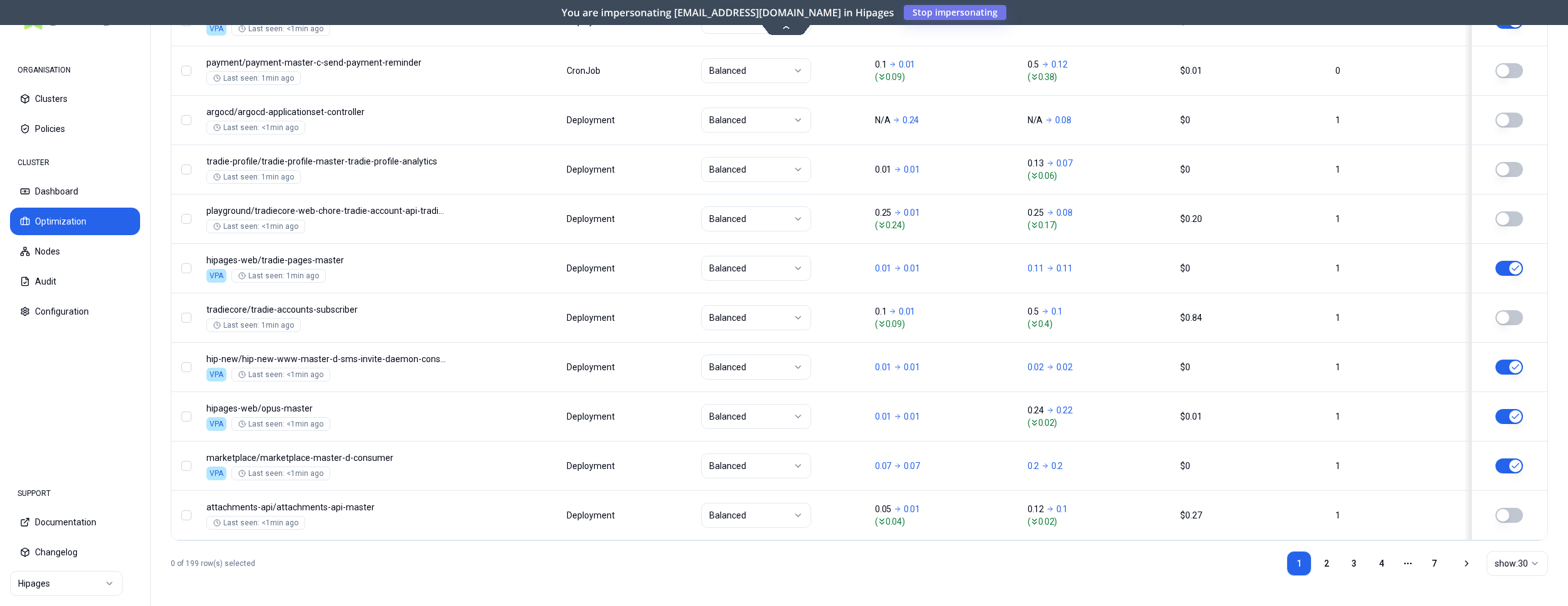
scroll to position [265, 0]
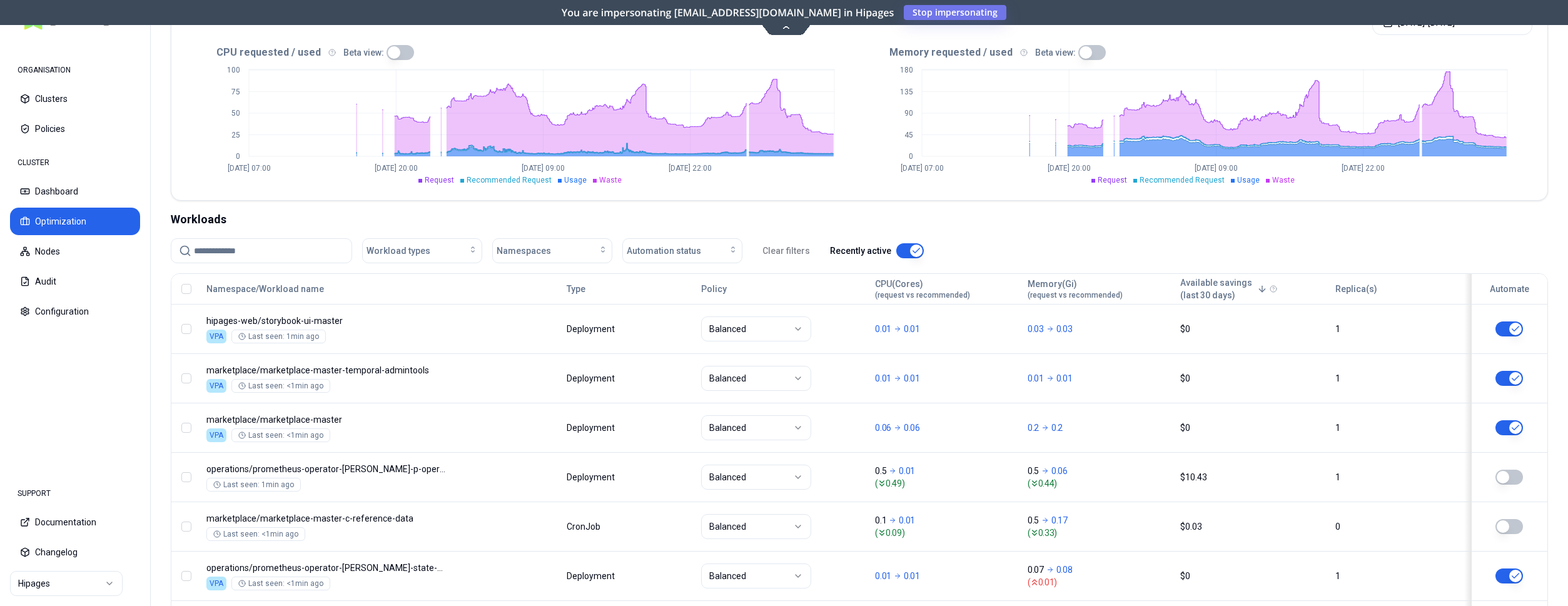
click at [276, 211] on div "Workloads" at bounding box center [859, 219] width 1377 height 18
